Goal: Task Accomplishment & Management: Manage account settings

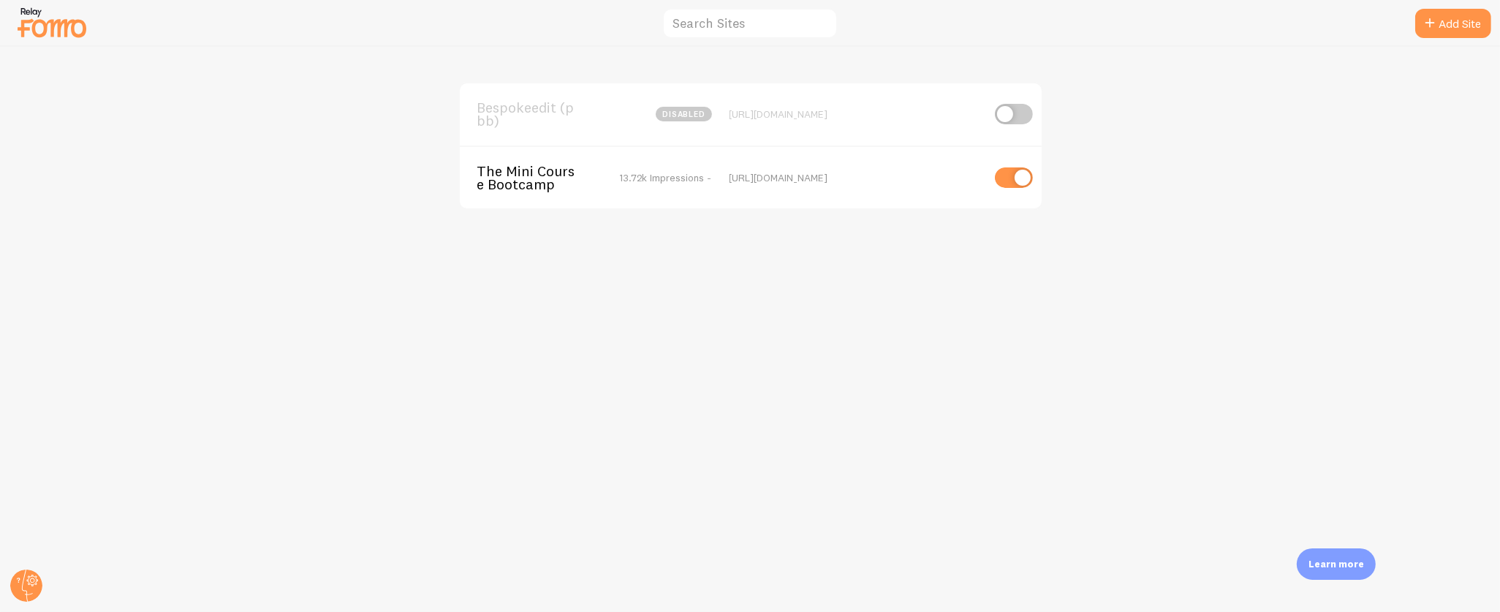
click at [509, 166] on span "The Mini Course Bootcamp" at bounding box center [536, 177] width 118 height 27
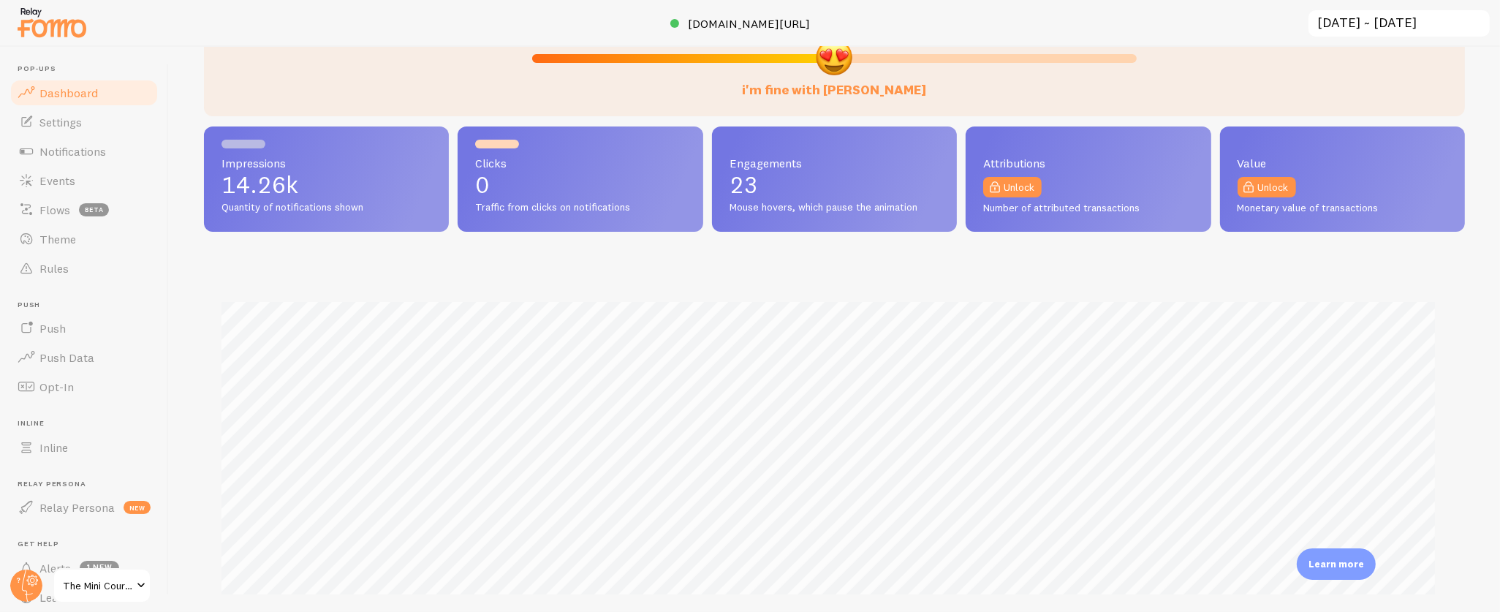
scroll to position [55, 0]
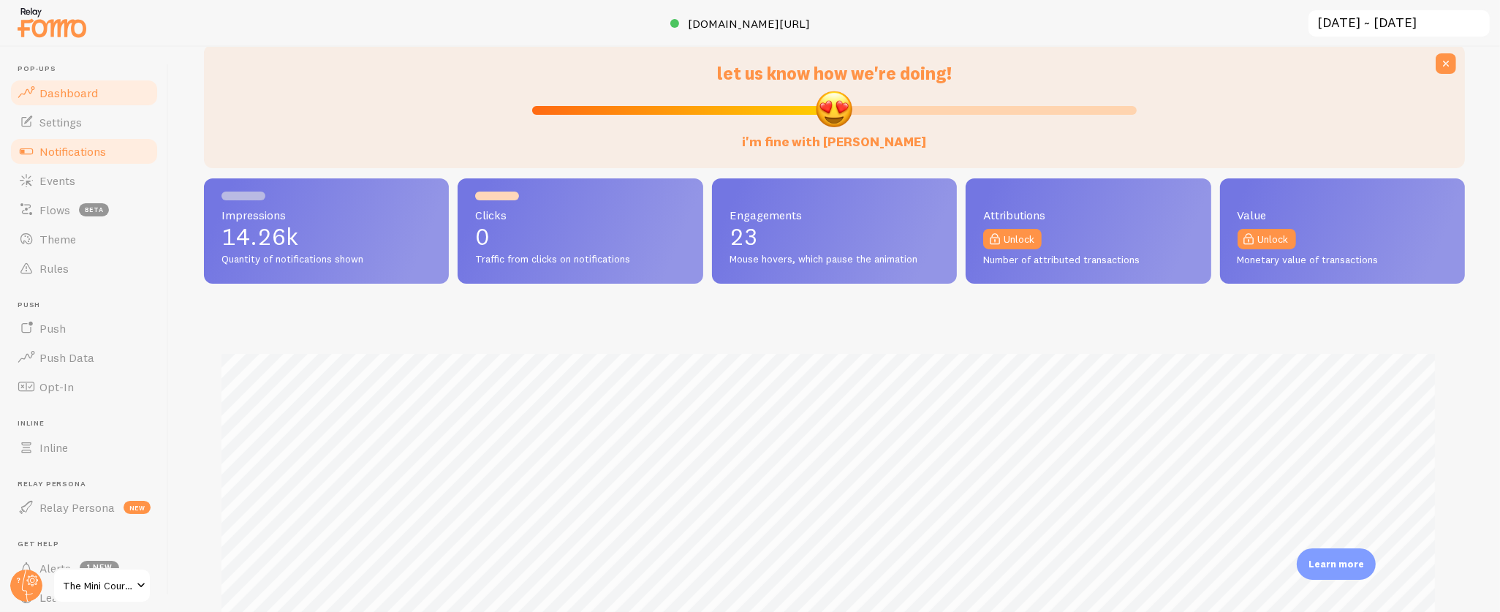
click at [78, 145] on span "Notifications" at bounding box center [72, 151] width 67 height 15
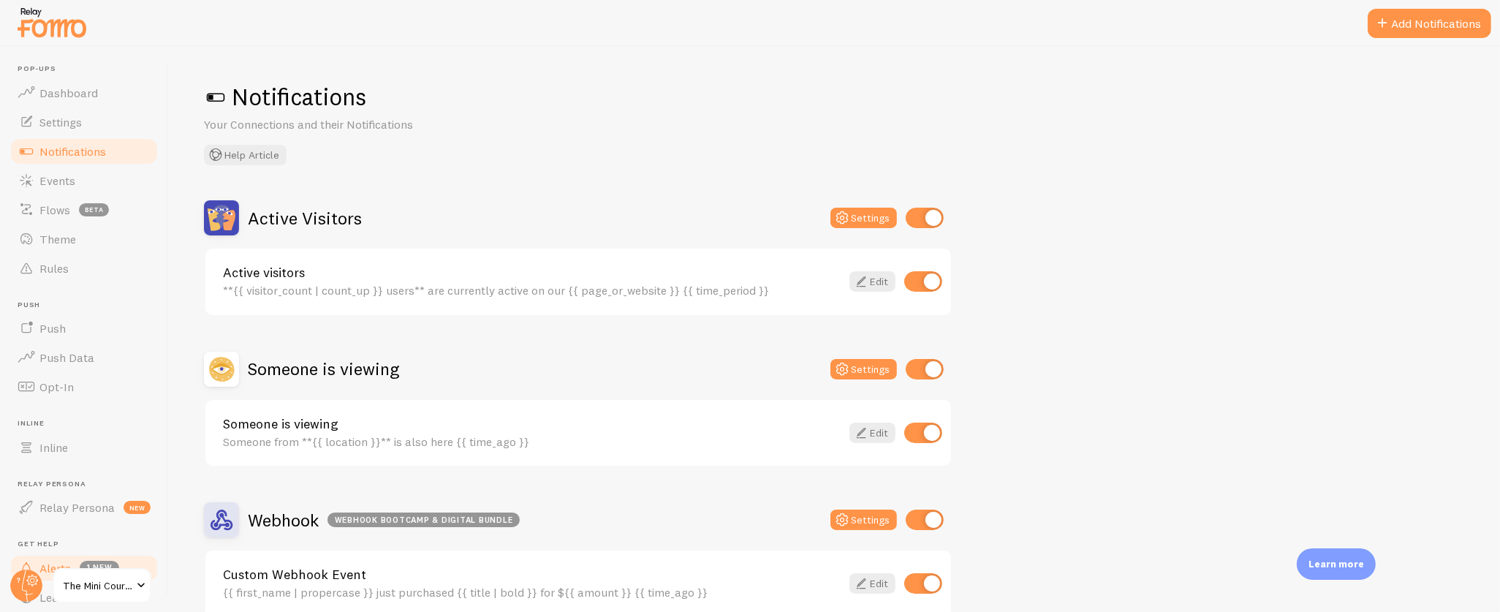
click at [16, 570] on icon at bounding box center [26, 585] width 35 height 35
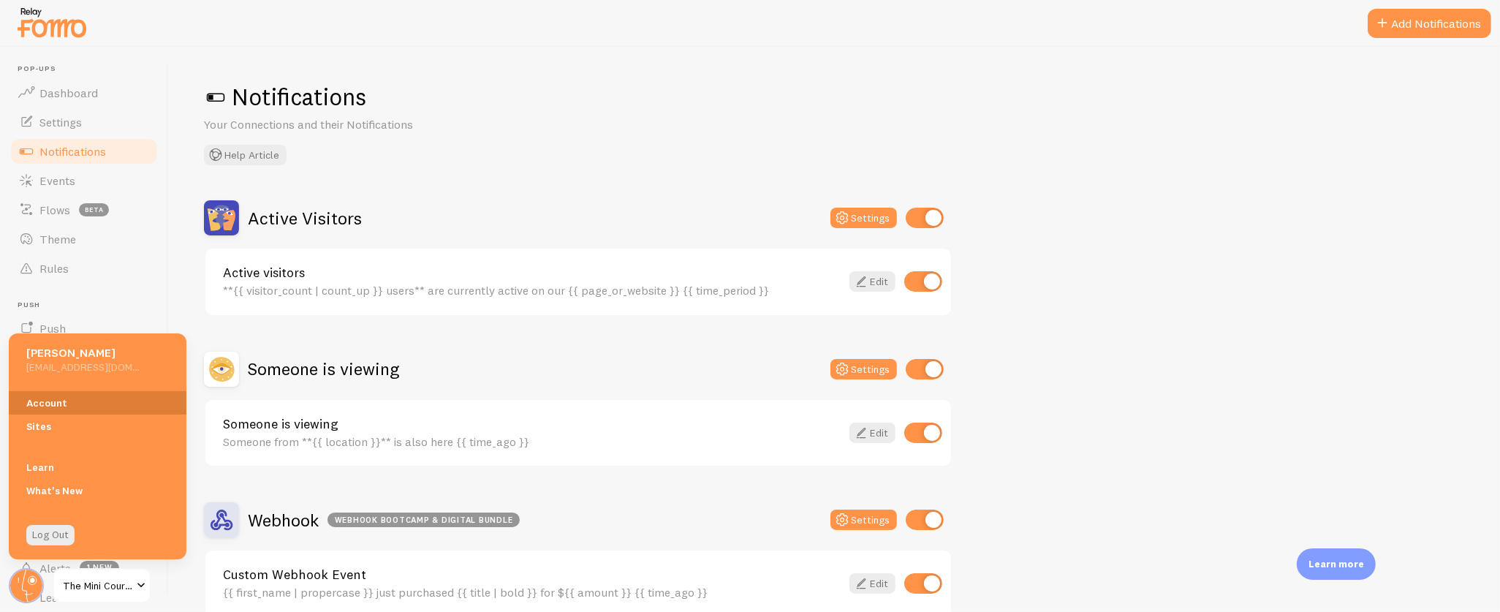
click at [75, 406] on link "Account" at bounding box center [98, 402] width 178 height 23
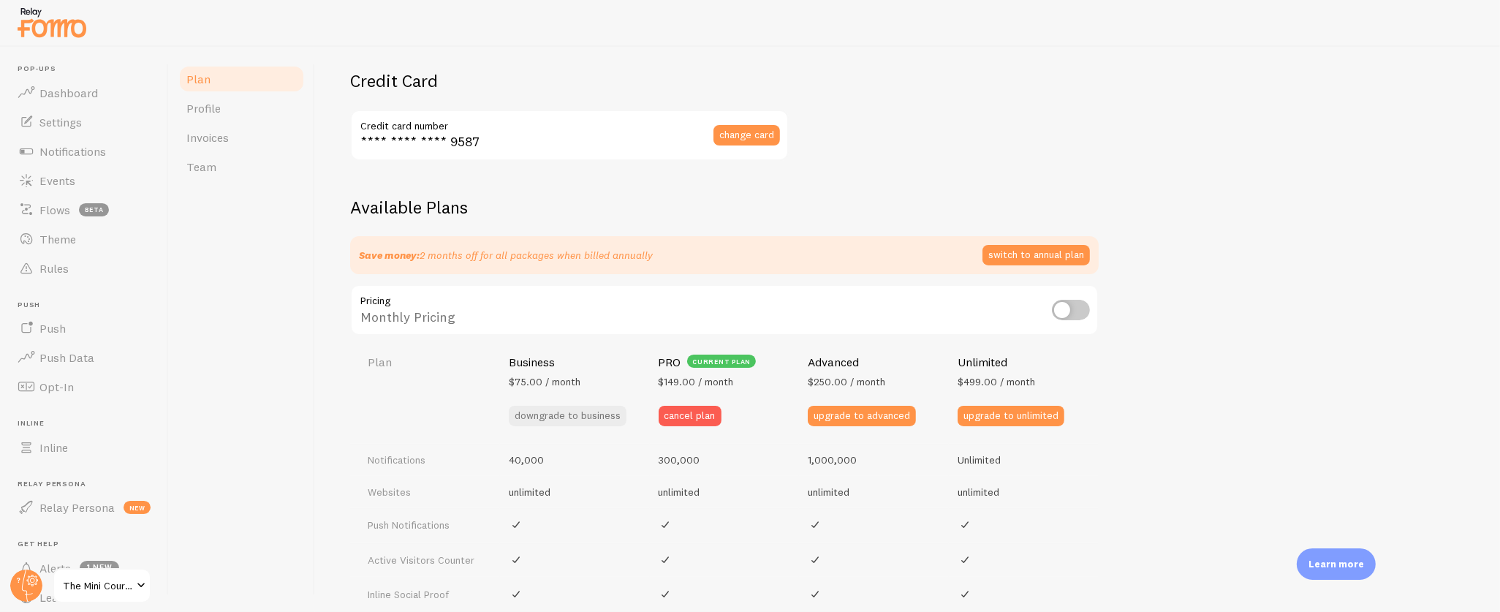
scroll to position [335, 0]
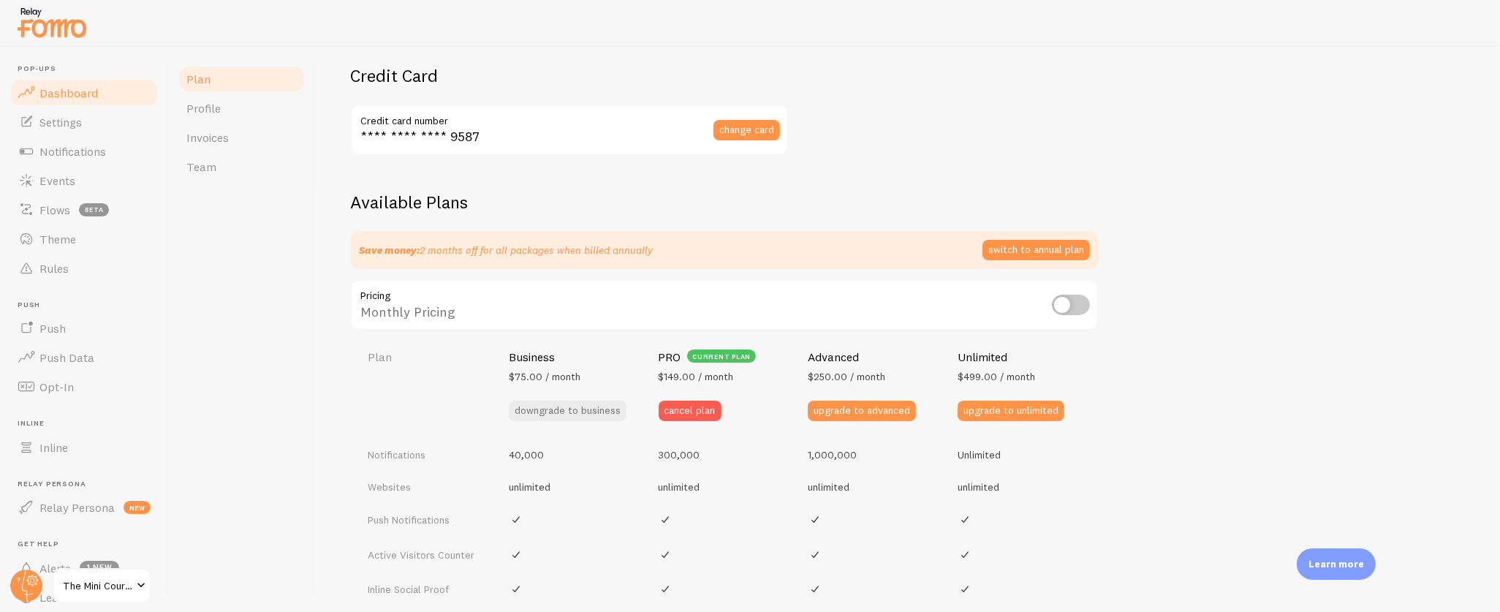
click at [51, 95] on span "Dashboard" at bounding box center [68, 93] width 58 height 15
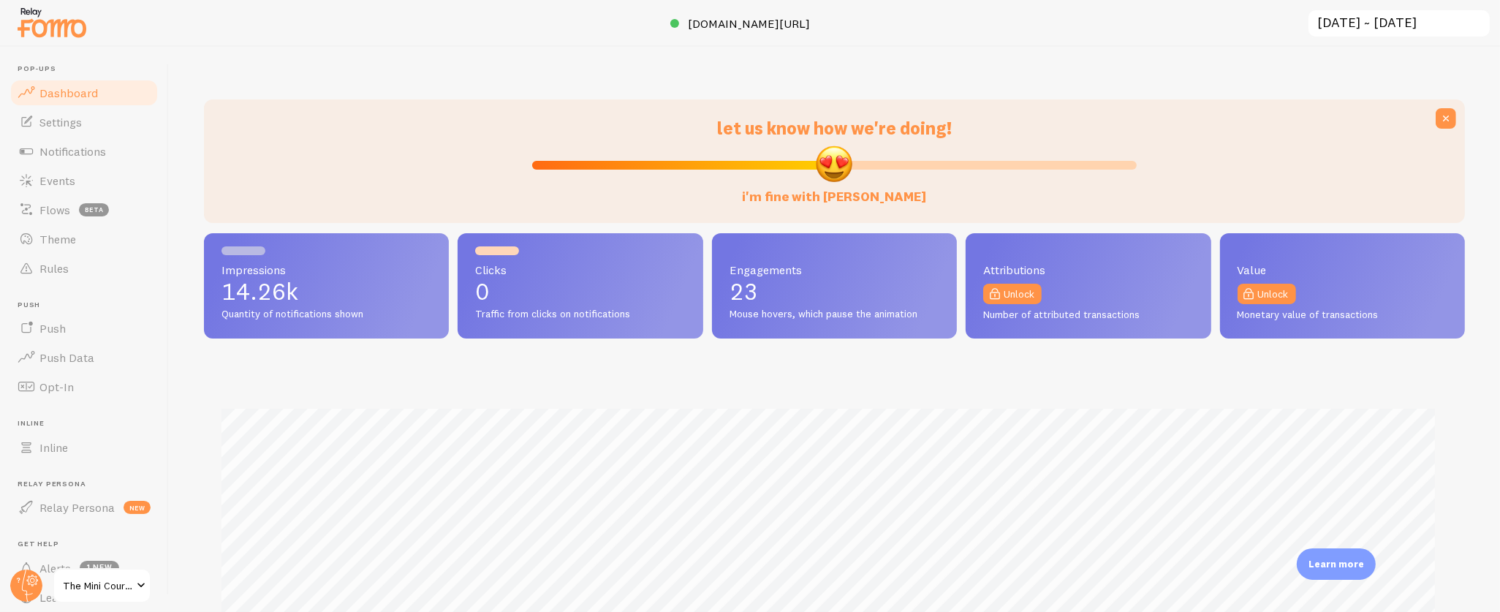
scroll to position [384, 1248]
click at [1343, 23] on input "[DATE] ~ [DATE]" at bounding box center [1399, 24] width 184 height 30
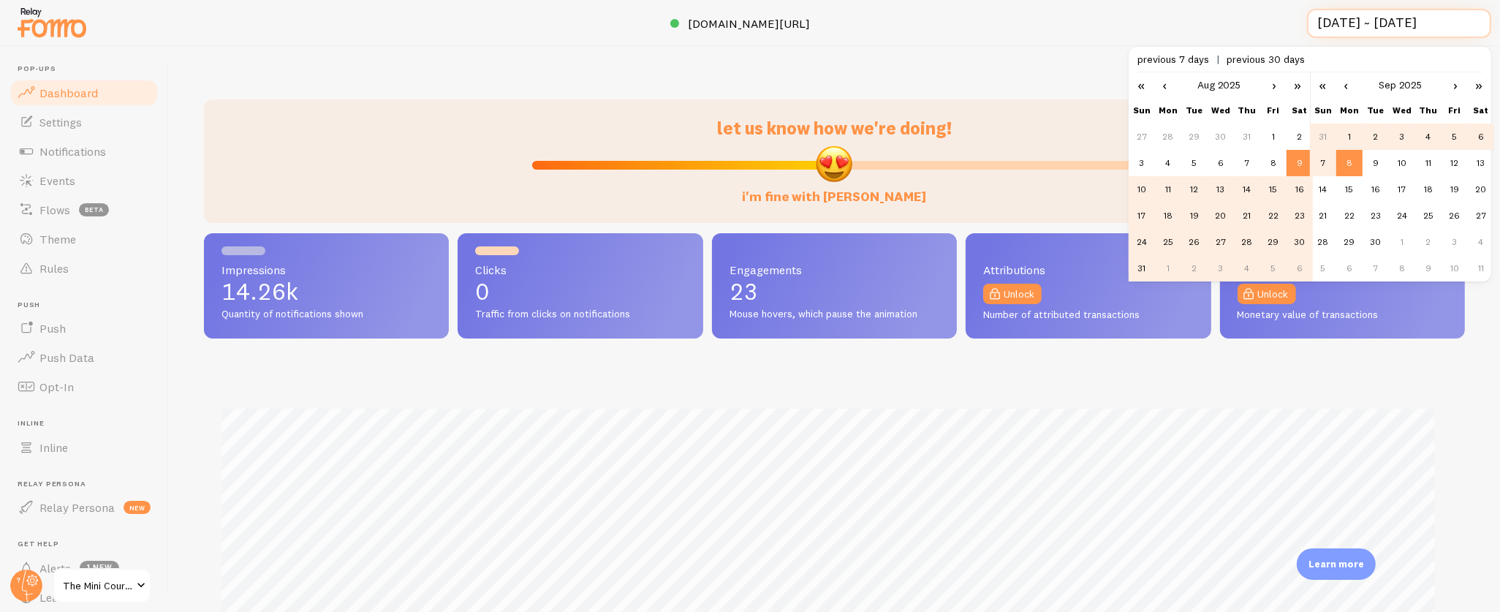
scroll to position [0, 3]
click at [1349, 134] on td "1" at bounding box center [1349, 137] width 26 height 26
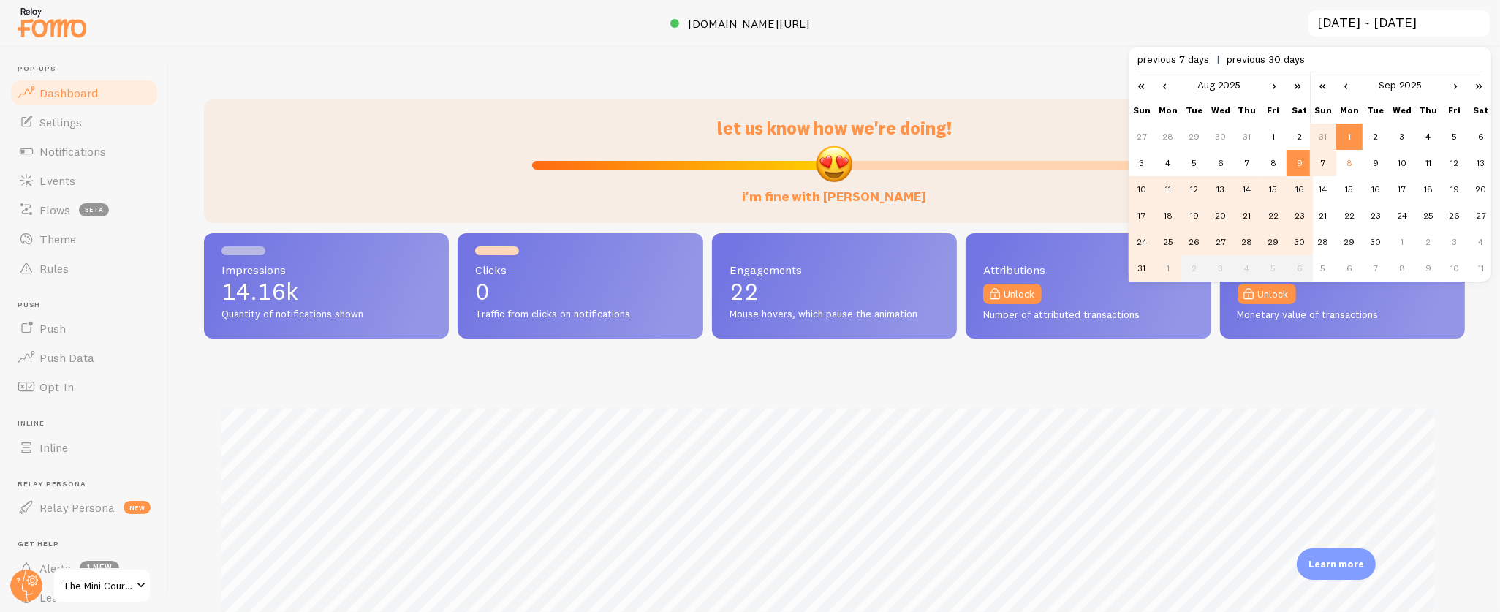
scroll to position [384, 1248]
click at [1349, 164] on td "8" at bounding box center [1349, 163] width 26 height 26
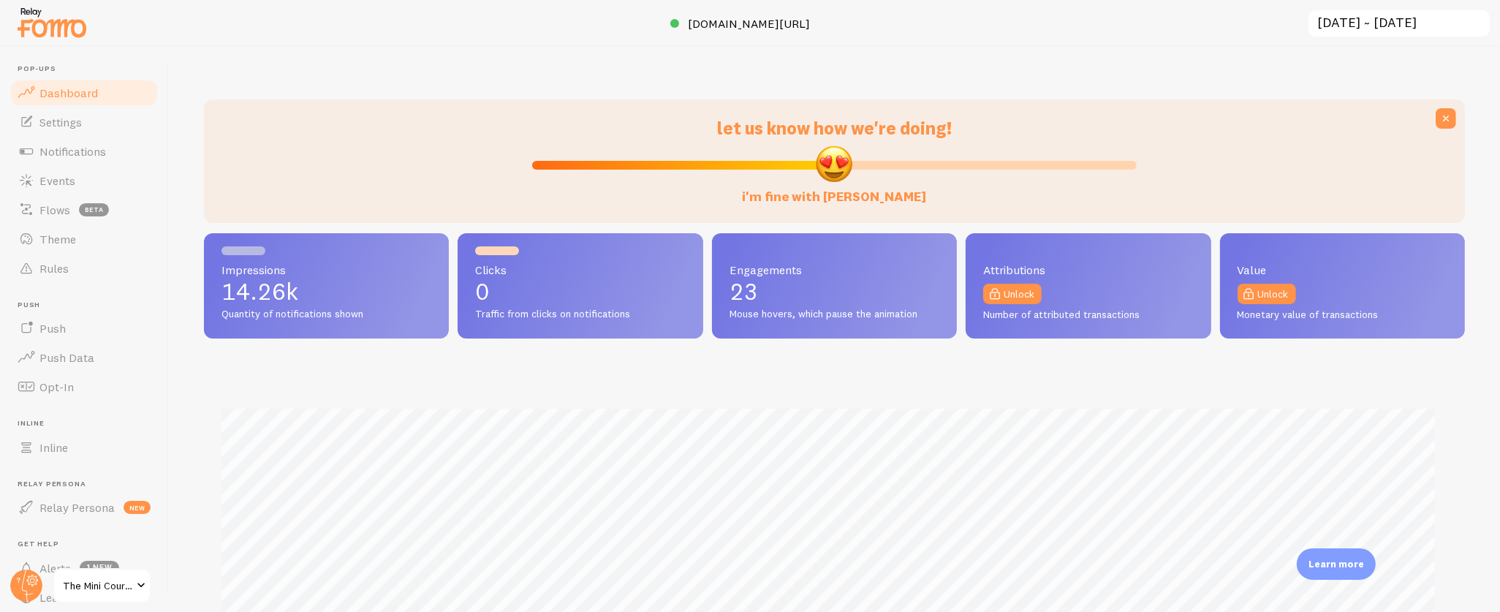
click at [1353, 19] on input "[DATE] ~ [DATE]" at bounding box center [1399, 24] width 184 height 30
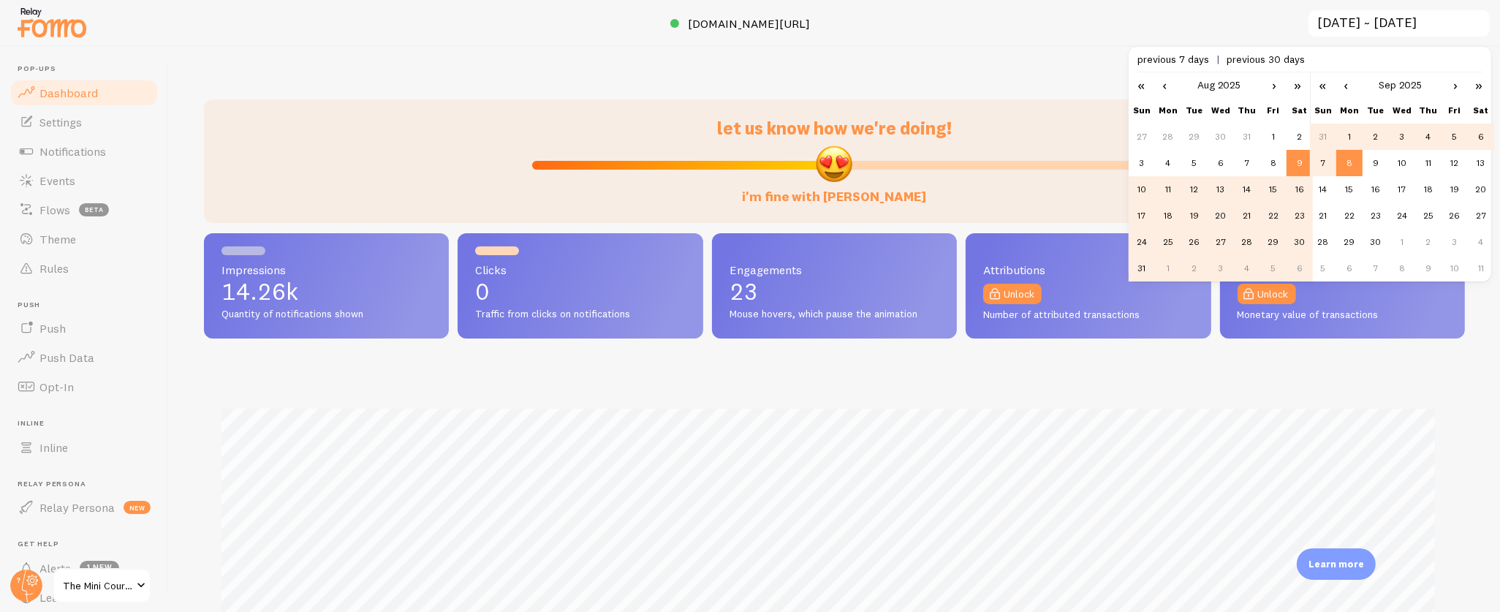
click at [1270, 83] on link "›" at bounding box center [1274, 84] width 22 height 25
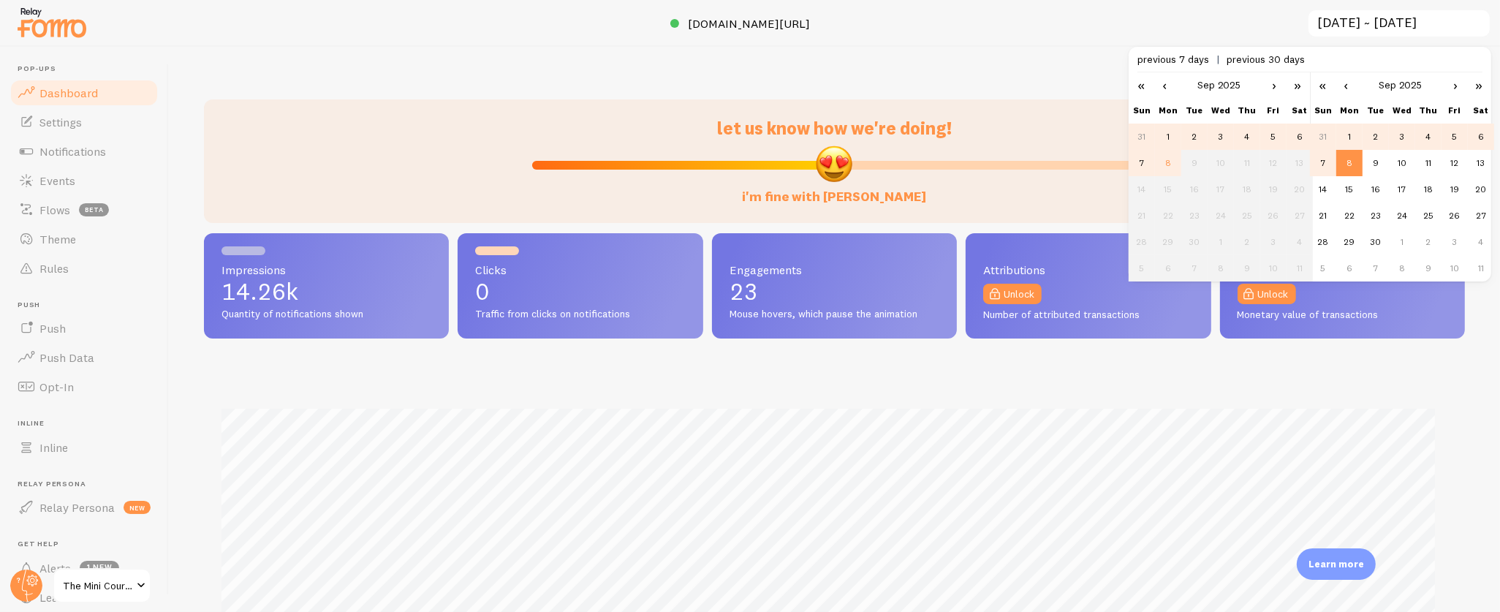
scroll to position [0, 0]
click at [1167, 136] on td "1" at bounding box center [1168, 137] width 26 height 26
type input "[DATE] ~ [DATE]"
click at [1345, 163] on td "8" at bounding box center [1349, 163] width 26 height 26
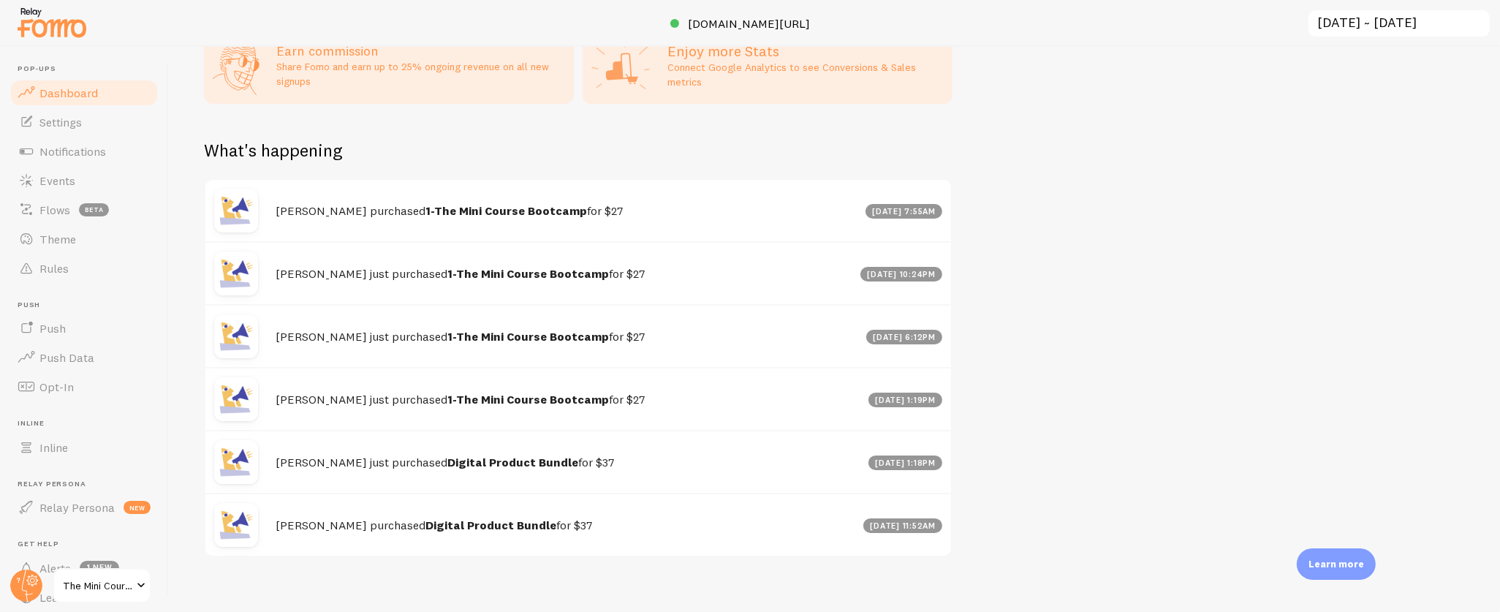
scroll to position [776, 0]
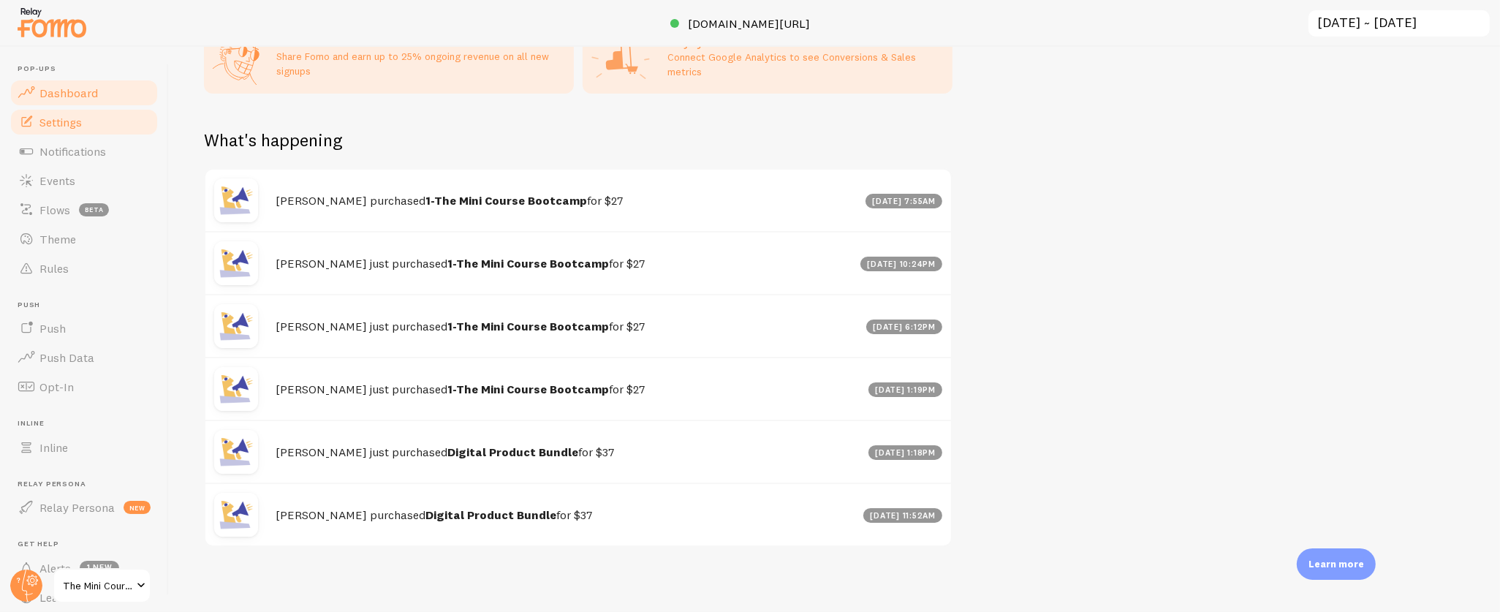
click at [71, 126] on span "Settings" at bounding box center [60, 122] width 42 height 15
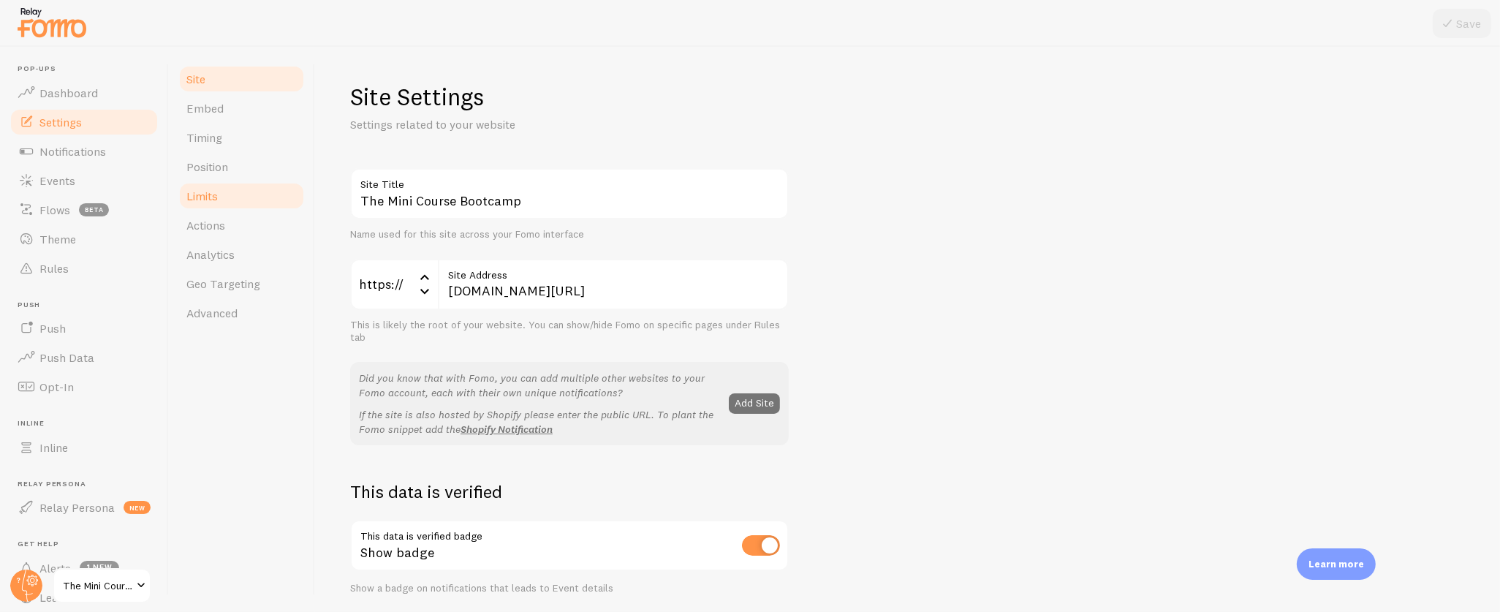
click at [209, 202] on span "Limits" at bounding box center [201, 196] width 31 height 15
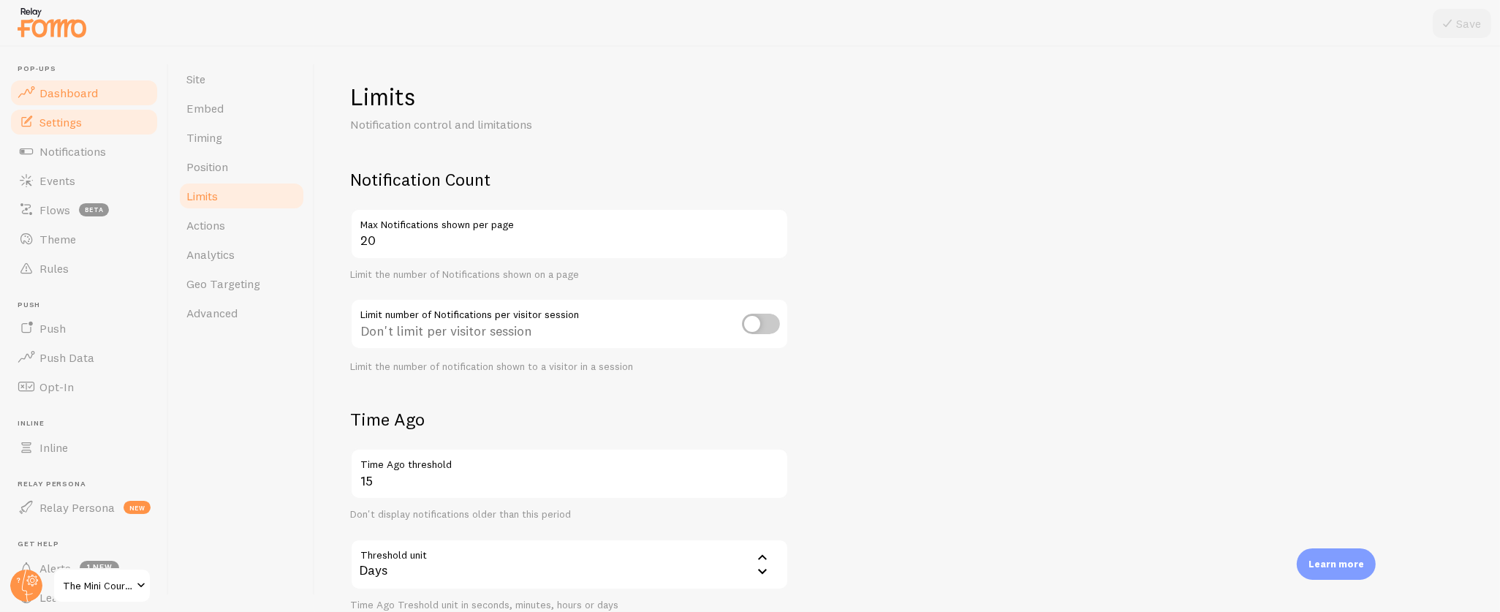
click at [62, 86] on span "Dashboard" at bounding box center [68, 93] width 58 height 15
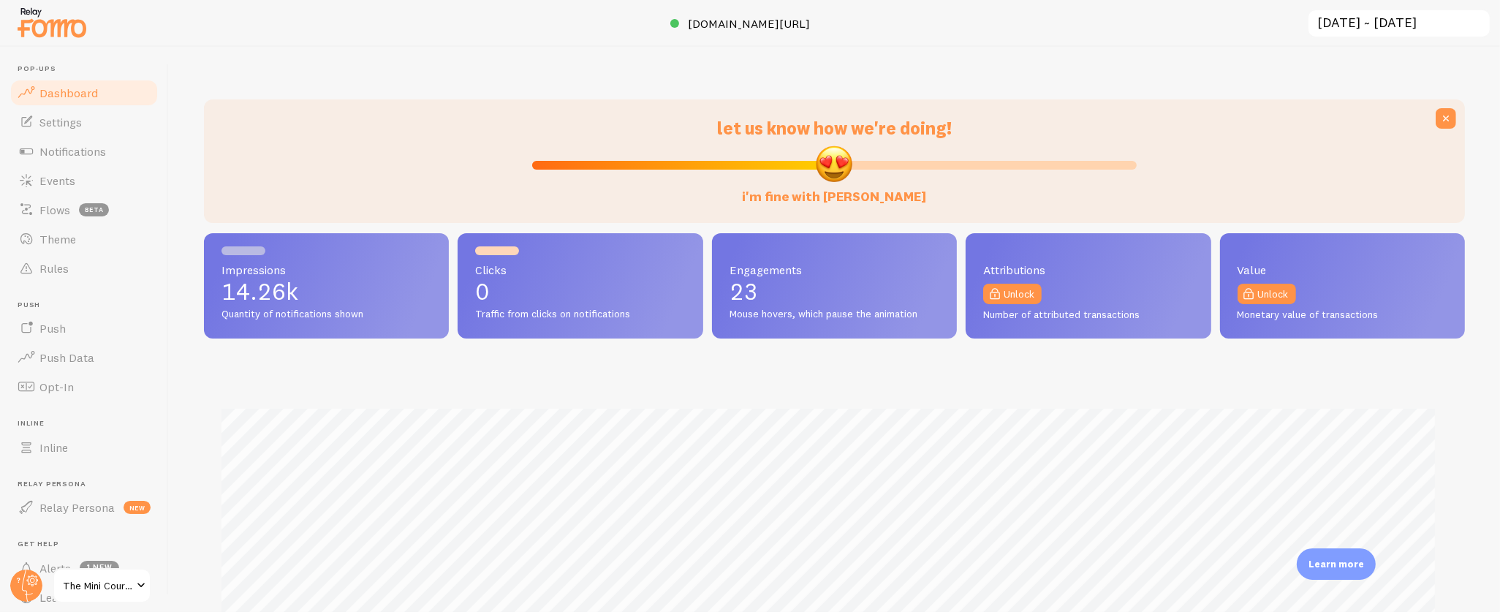
scroll to position [384, 1248]
click at [87, 82] on link "Dashboard" at bounding box center [84, 92] width 151 height 29
